Goal: Transaction & Acquisition: Purchase product/service

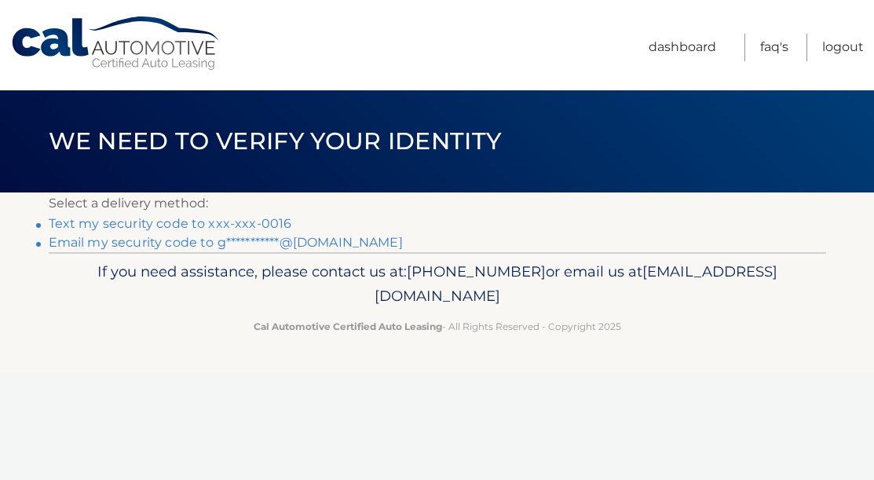
click at [252, 224] on link "Text my security code to xxx-xxx-0016" at bounding box center [170, 223] width 243 height 15
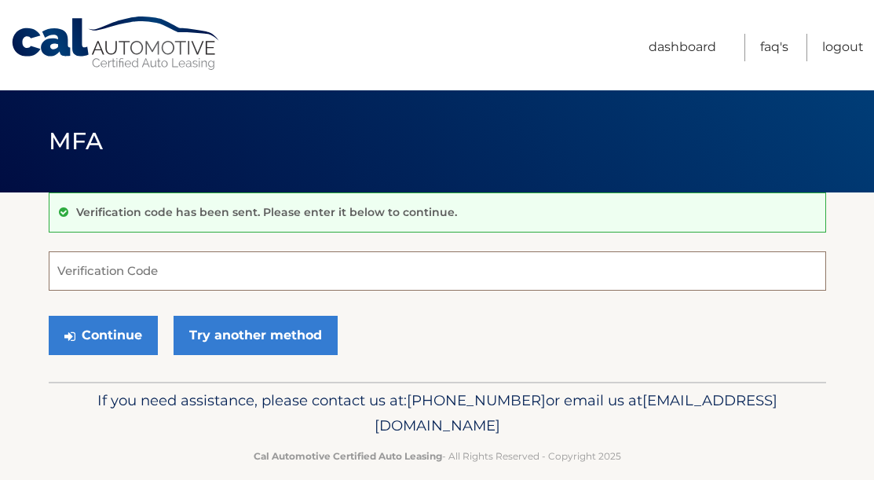
click at [192, 280] on input "Verification Code" at bounding box center [437, 270] width 777 height 39
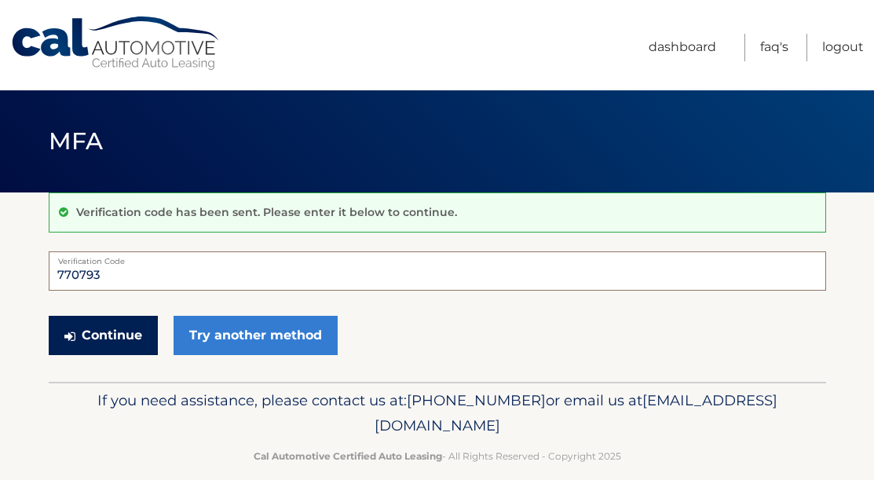
type input "770793"
click at [97, 323] on button "Continue" at bounding box center [103, 335] width 109 height 39
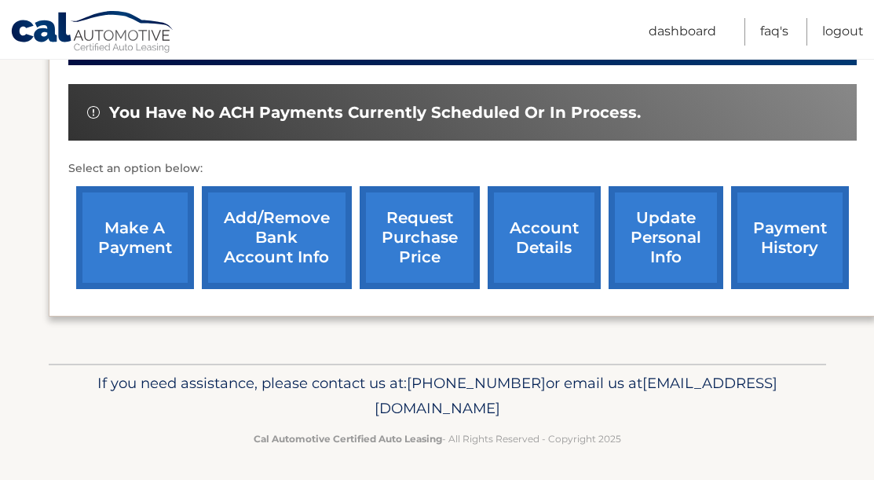
scroll to position [468, 0]
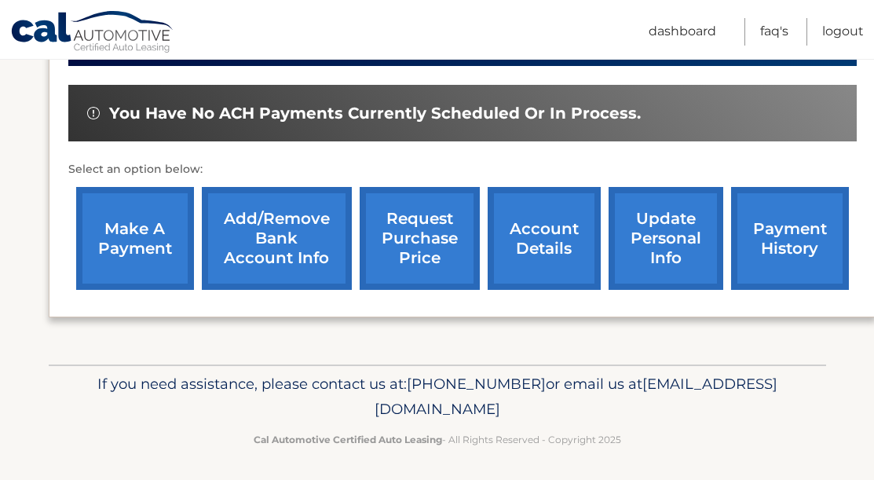
click at [135, 224] on link "make a payment" at bounding box center [135, 238] width 118 height 103
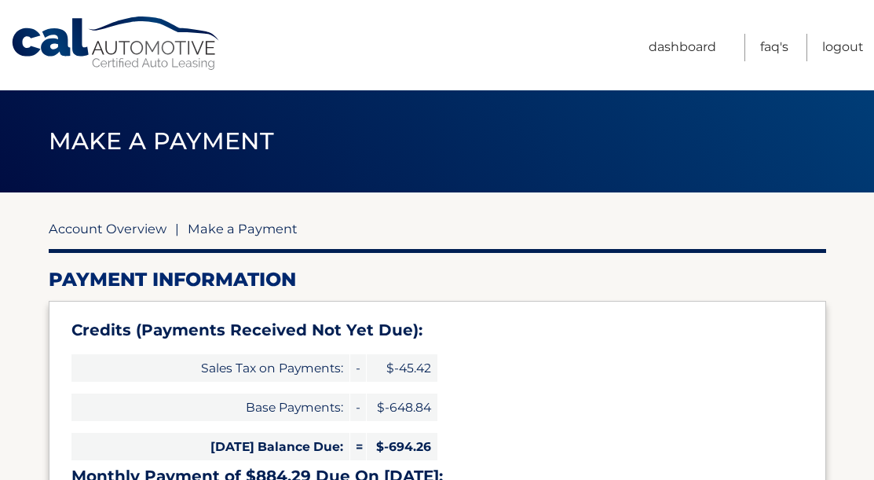
type input "190.03"
select select "ODA4NDA5YzYtNGFlZC00MzQzLWEyYmEtNWFjNDIyNjY3M2Yw"
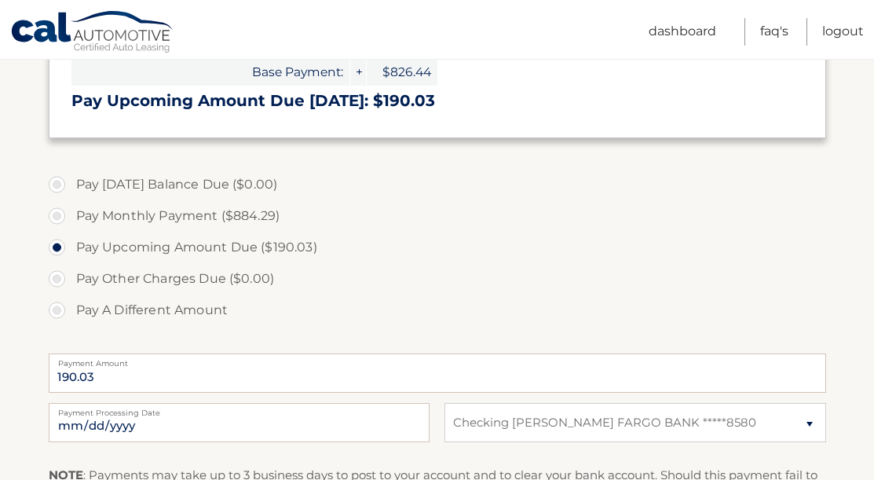
scroll to position [495, 0]
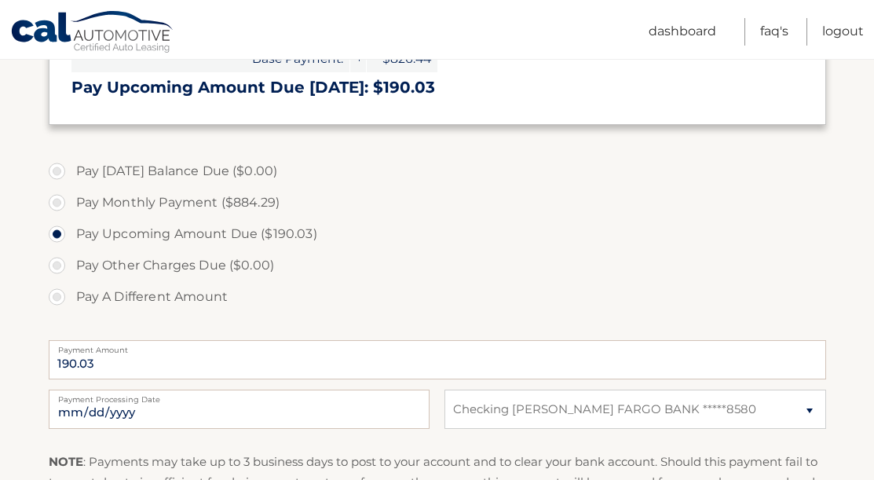
click at [65, 297] on label "Pay A Different Amount" at bounding box center [437, 296] width 777 height 31
click at [65, 297] on input "Pay A Different Amount" at bounding box center [63, 293] width 16 height 25
radio input "true"
click at [166, 352] on input "Payment Amount" at bounding box center [437, 359] width 777 height 39
type input "8"
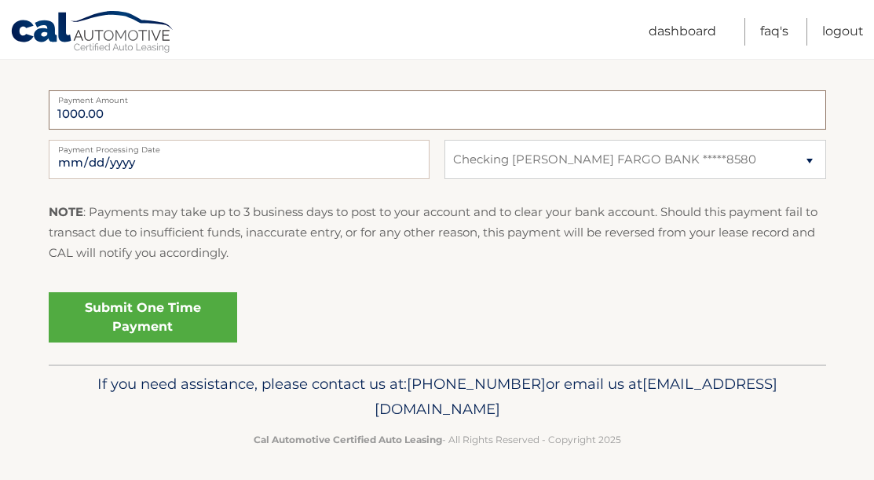
scroll to position [743, 0]
type input "1000.00"
click at [188, 315] on link "Submit One Time Payment" at bounding box center [143, 318] width 188 height 50
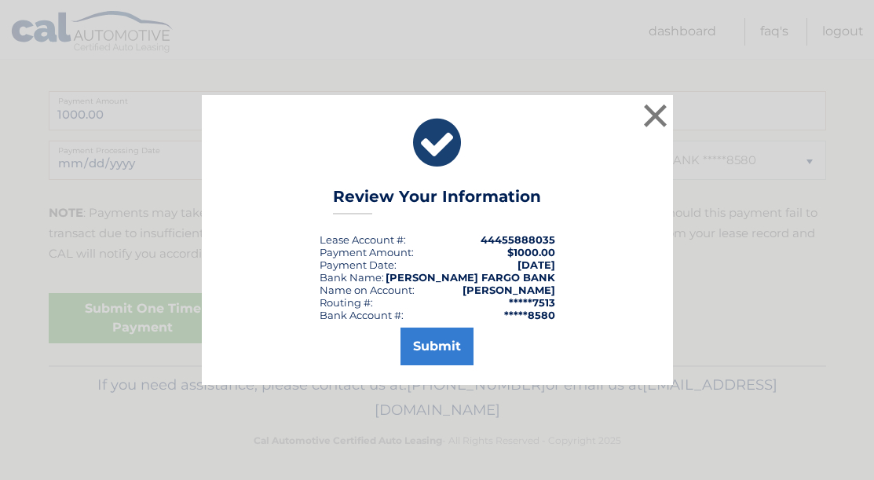
click at [429, 349] on button "Submit" at bounding box center [436, 346] width 73 height 38
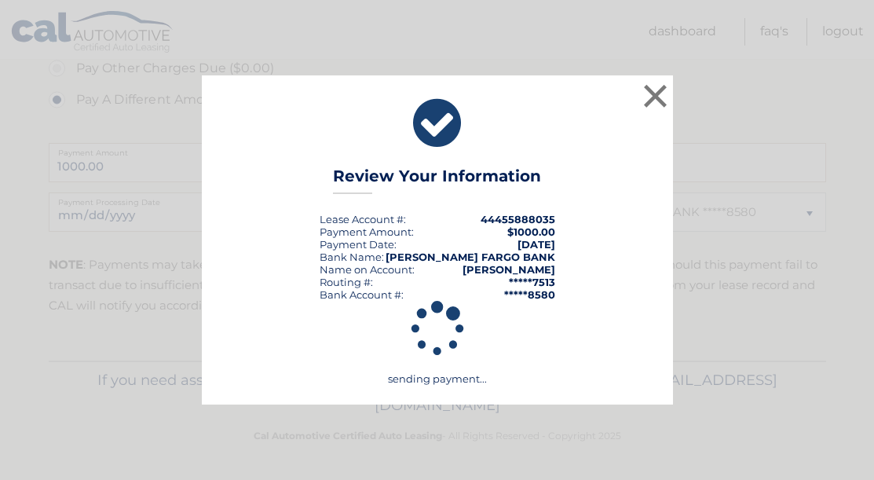
scroll to position [687, 0]
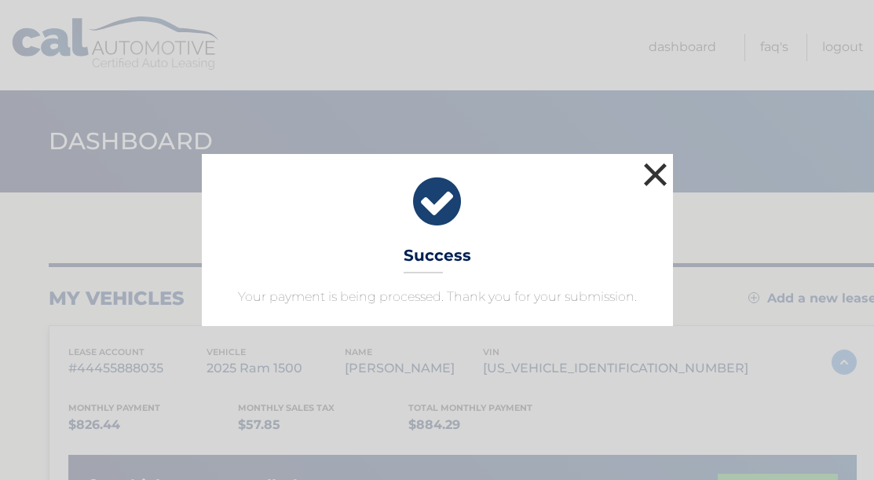
click at [657, 183] on button "×" at bounding box center [655, 174] width 31 height 31
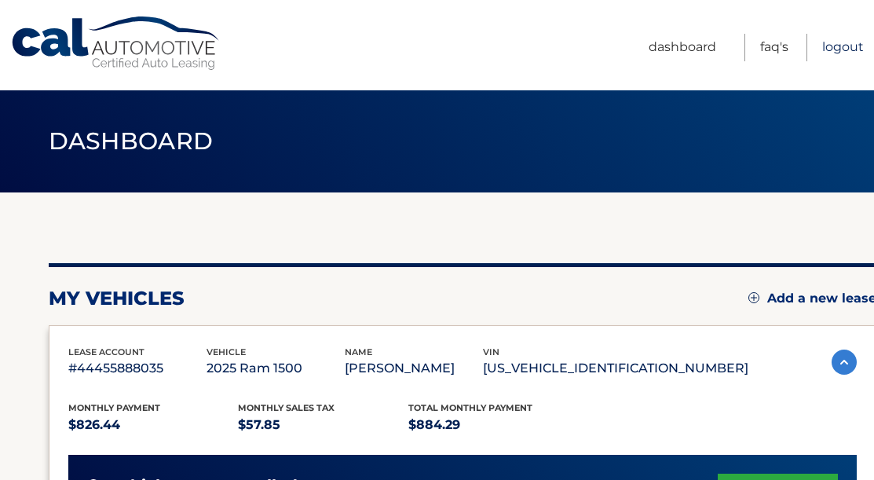
click at [831, 42] on link "Logout" at bounding box center [843, 47] width 42 height 27
